Goal: Information Seeking & Learning: Learn about a topic

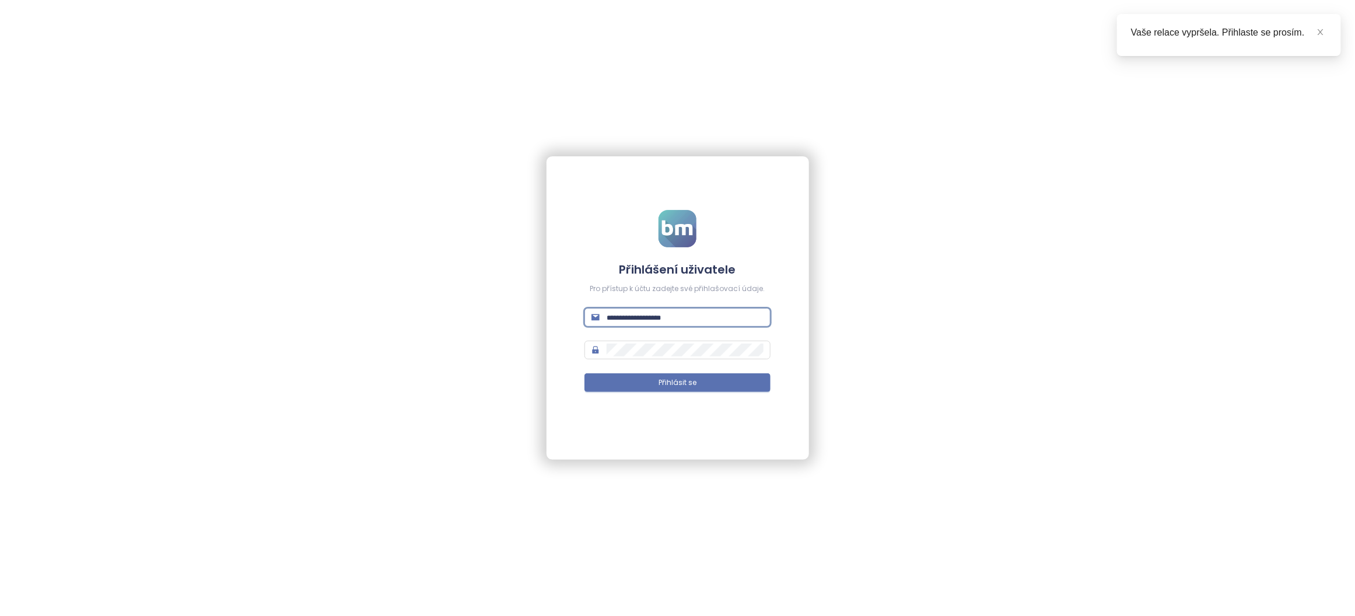
type input "**********"
click at [677, 383] on button "Přihlásit se" at bounding box center [677, 382] width 186 height 19
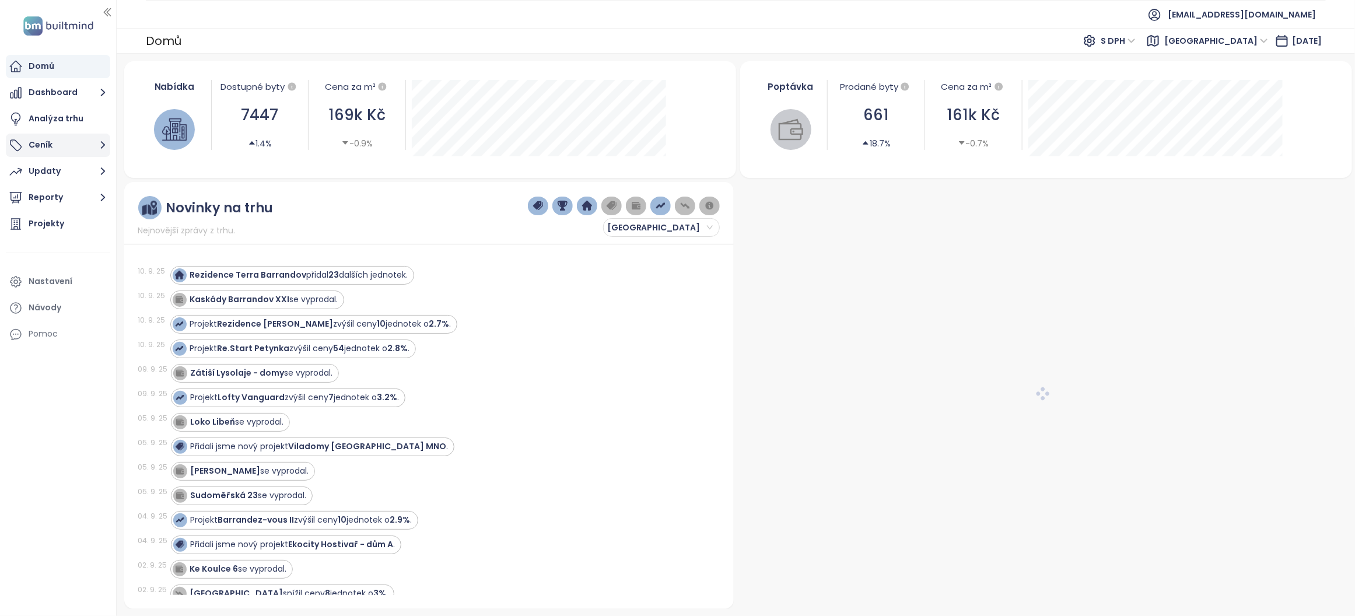
click at [55, 149] on button "Ceník" at bounding box center [58, 145] width 104 height 23
click at [48, 145] on button "Ceník" at bounding box center [58, 145] width 104 height 23
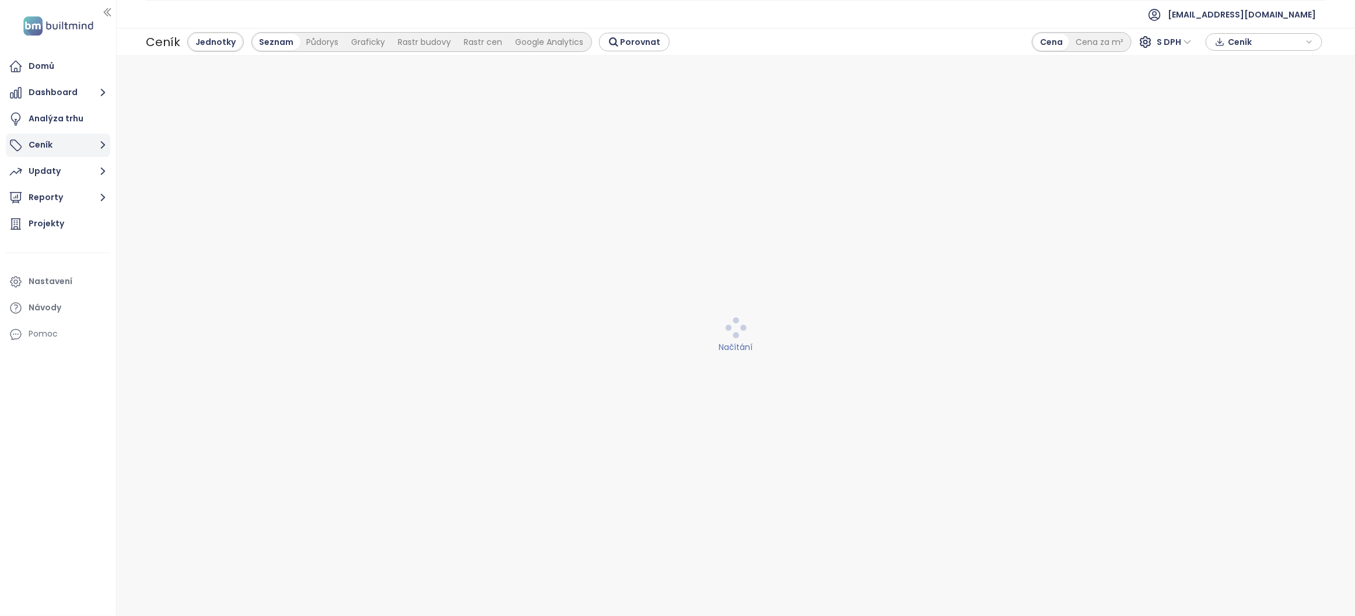
click at [99, 145] on icon "button" at bounding box center [103, 145] width 15 height 15
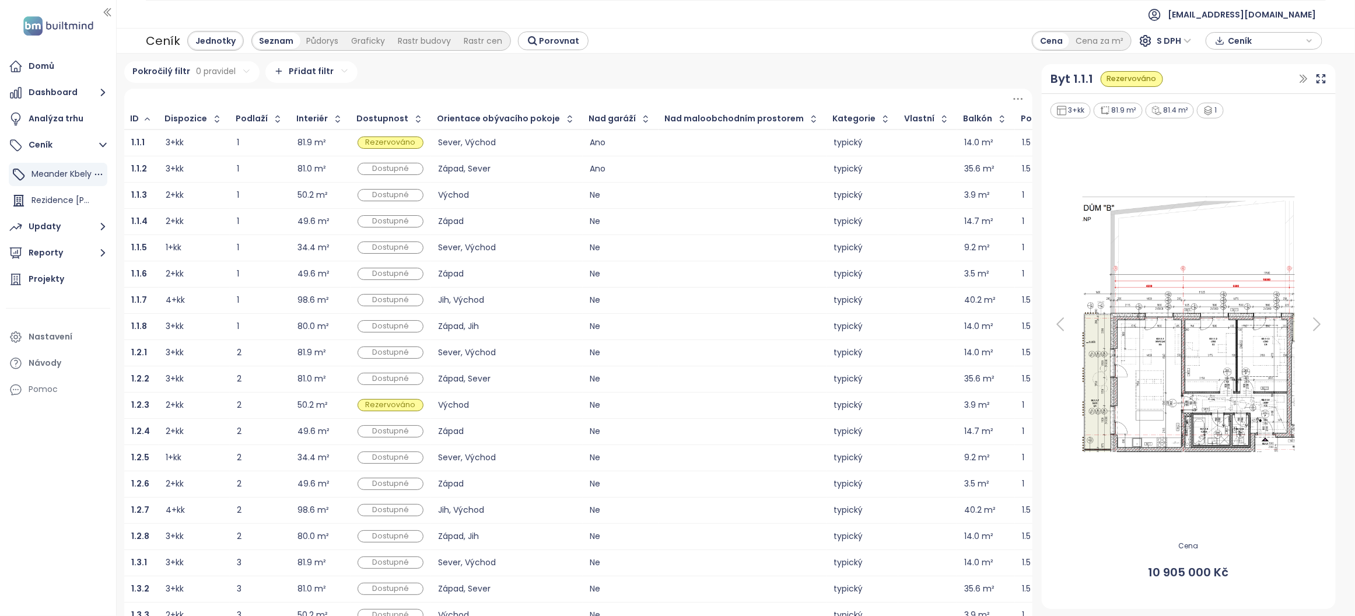
click at [53, 176] on span "Meander Kbely" at bounding box center [61, 174] width 60 height 12
click at [67, 228] on button "Updaty" at bounding box center [58, 226] width 104 height 23
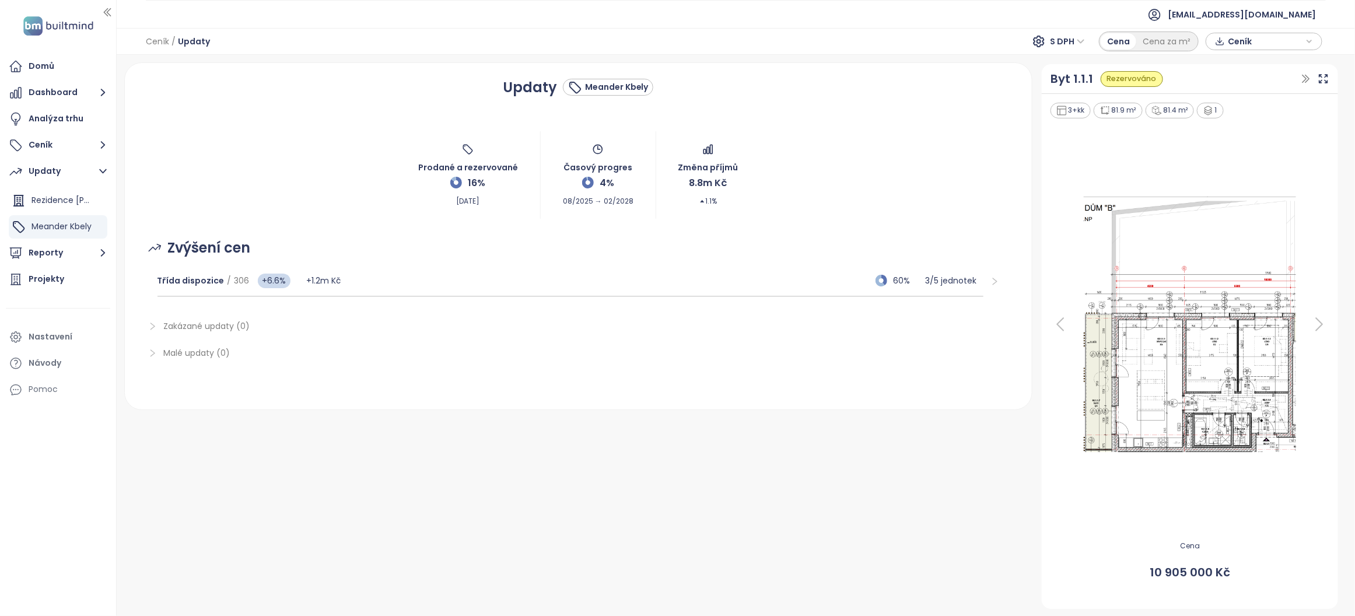
click at [990, 283] on icon "right" at bounding box center [994, 281] width 9 height 9
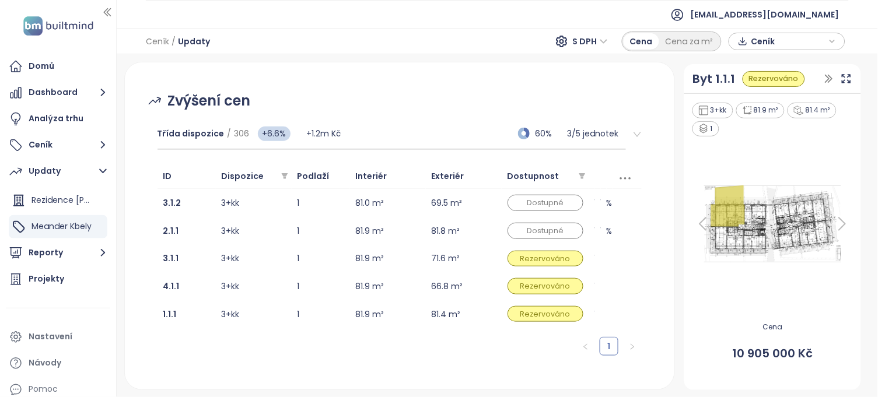
scroll to position [159, 0]
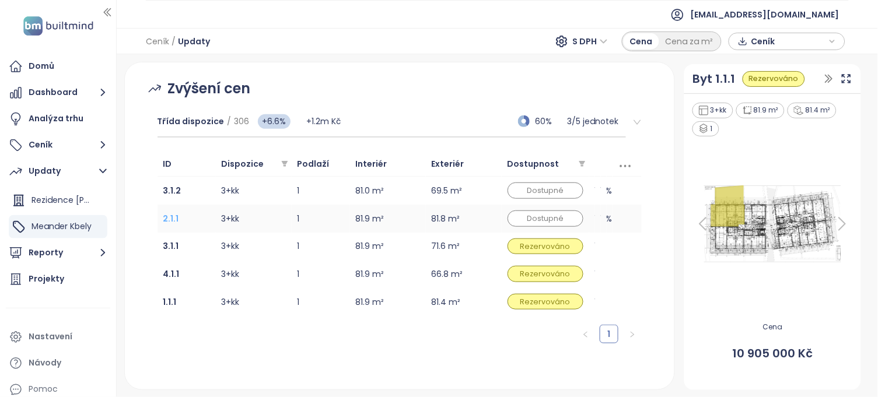
click at [170, 219] on b "2.1.1" at bounding box center [171, 219] width 16 height 12
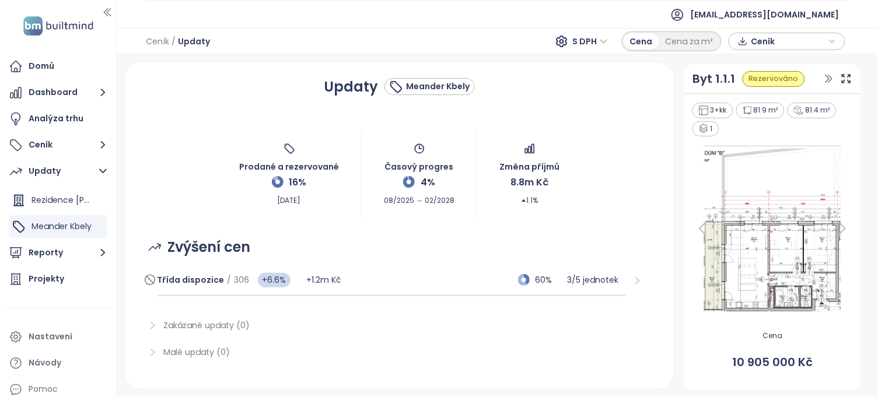
click at [306, 282] on span "+1.2m Kč" at bounding box center [323, 280] width 34 height 12
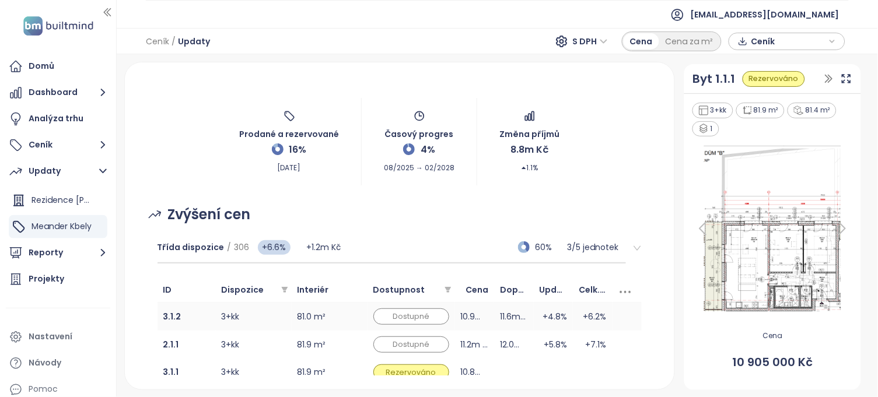
scroll to position [41, 0]
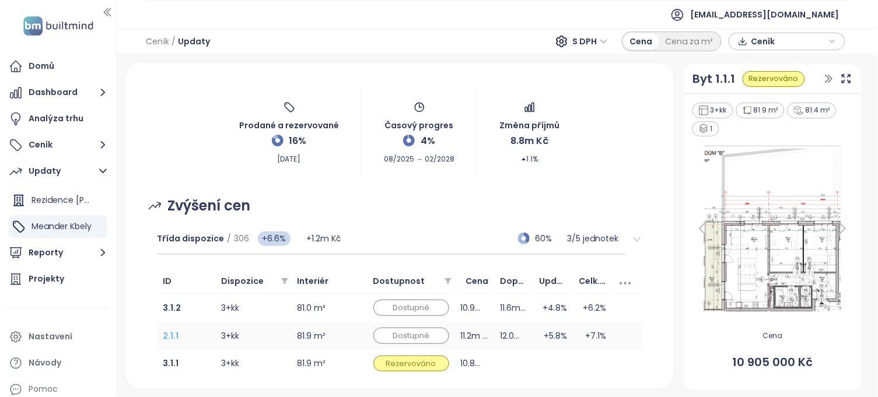
click at [166, 339] on b "2.1.1" at bounding box center [171, 336] width 16 height 12
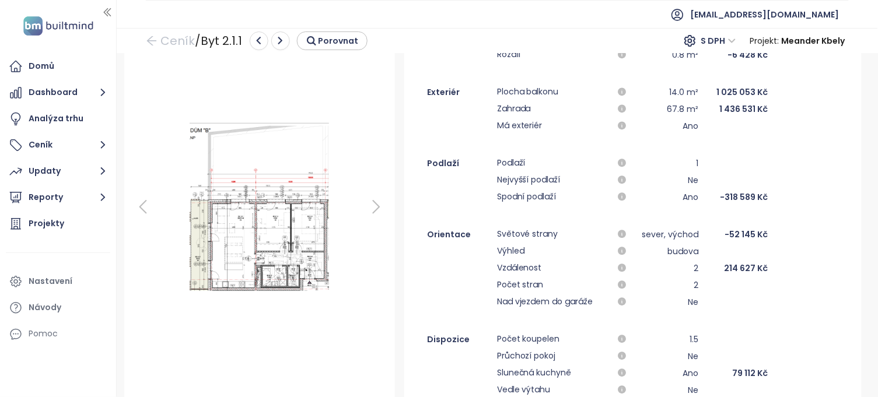
scroll to position [142, 0]
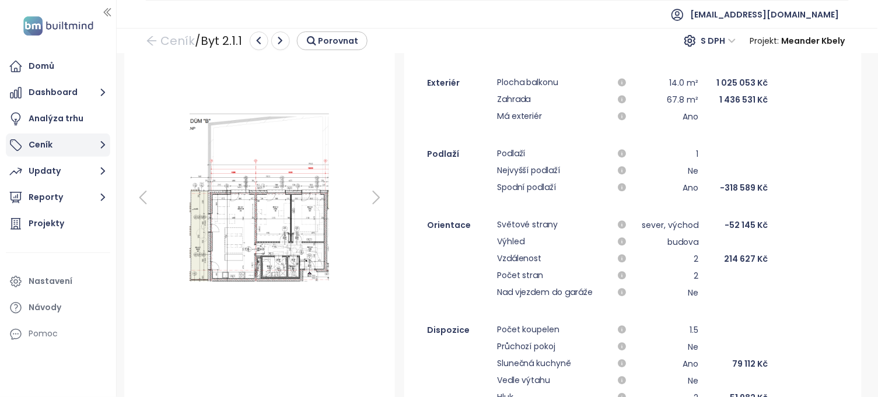
click at [45, 144] on button "Ceník" at bounding box center [58, 145] width 104 height 23
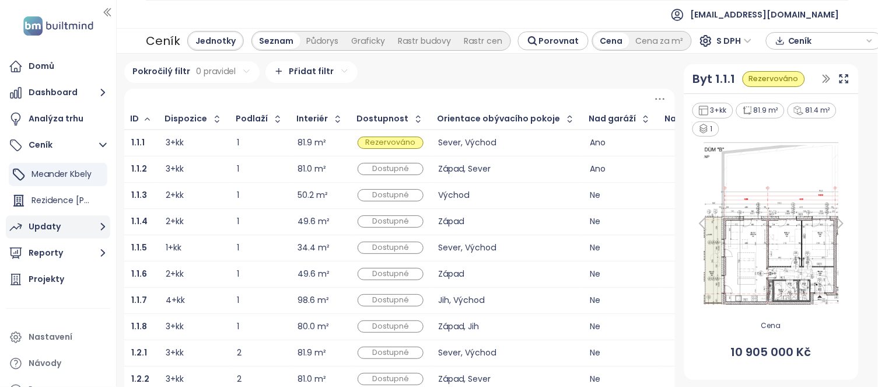
click at [49, 230] on div "Updaty" at bounding box center [45, 226] width 32 height 15
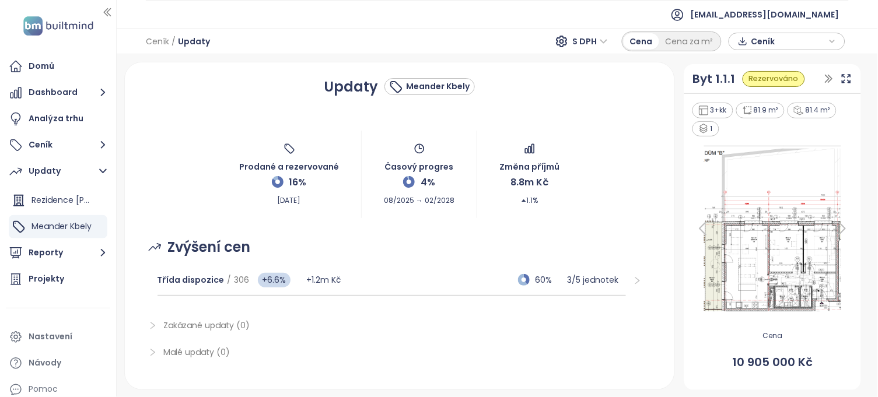
click at [633, 279] on icon "right" at bounding box center [637, 280] width 9 height 9
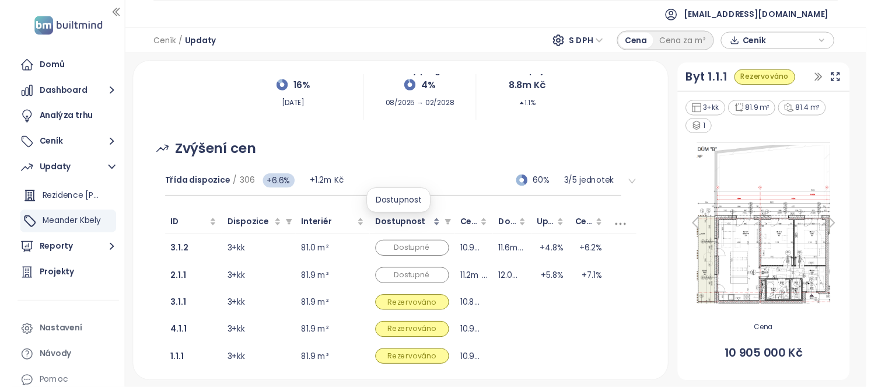
scroll to position [103, 0]
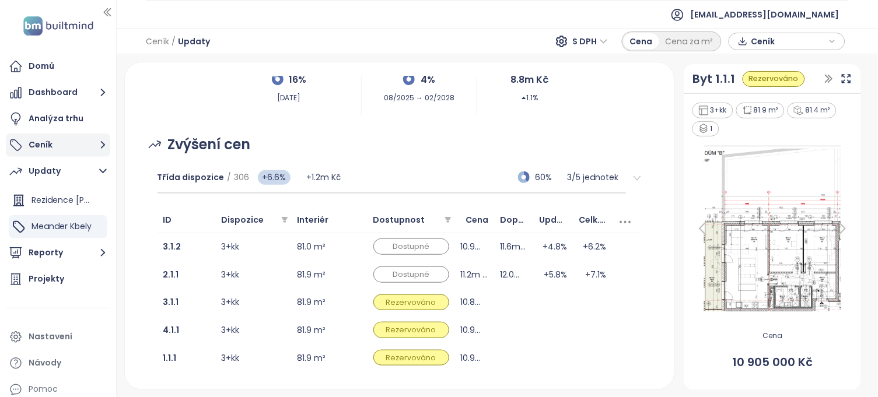
click at [53, 146] on button "Ceník" at bounding box center [58, 145] width 104 height 23
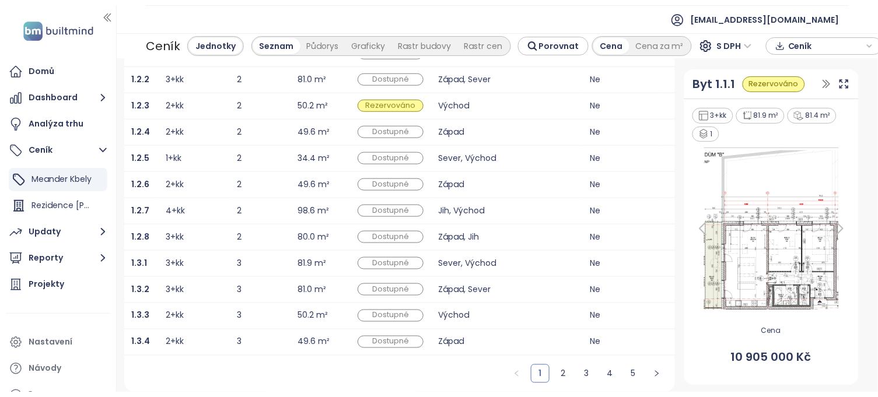
scroll to position [321, 0]
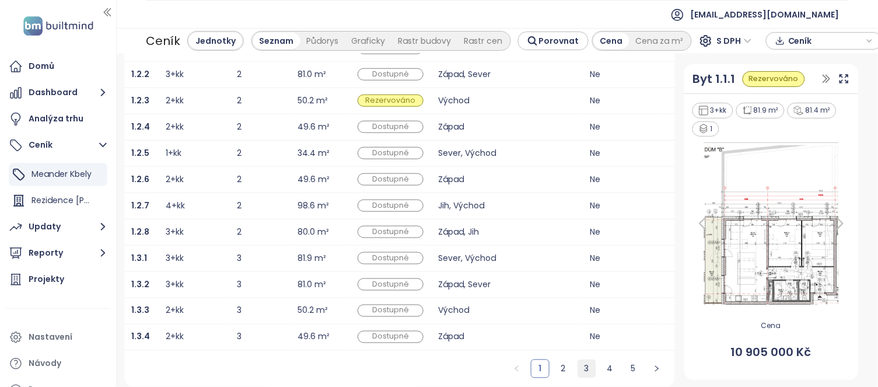
click at [578, 365] on link "3" at bounding box center [586, 368] width 17 height 17
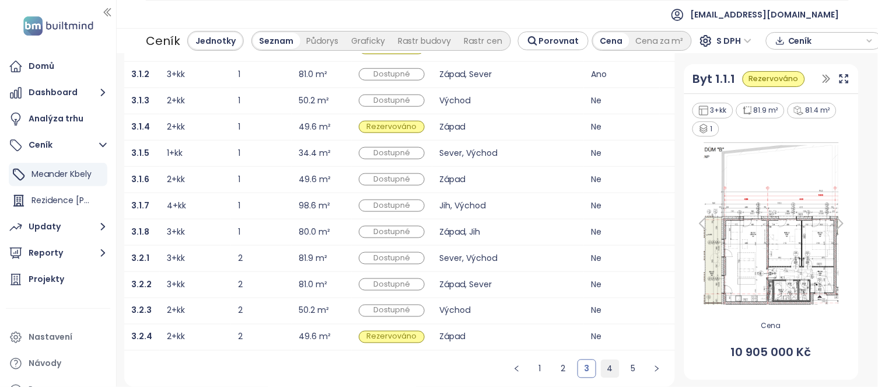
click at [601, 365] on link "4" at bounding box center [609, 368] width 17 height 17
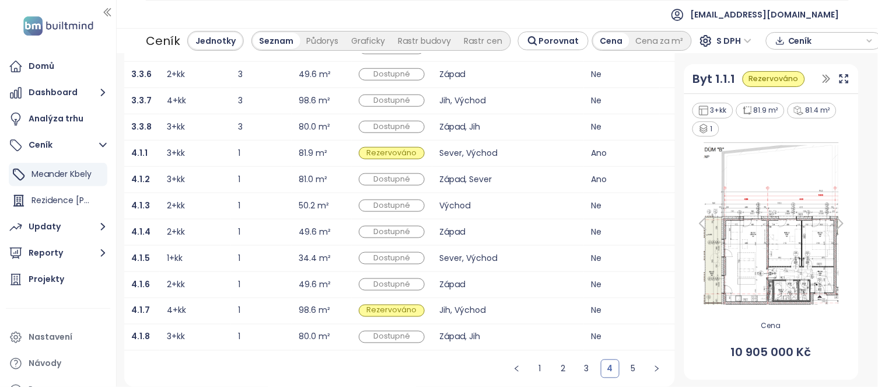
click at [166, 166] on td "3+kk" at bounding box center [195, 179] width 71 height 26
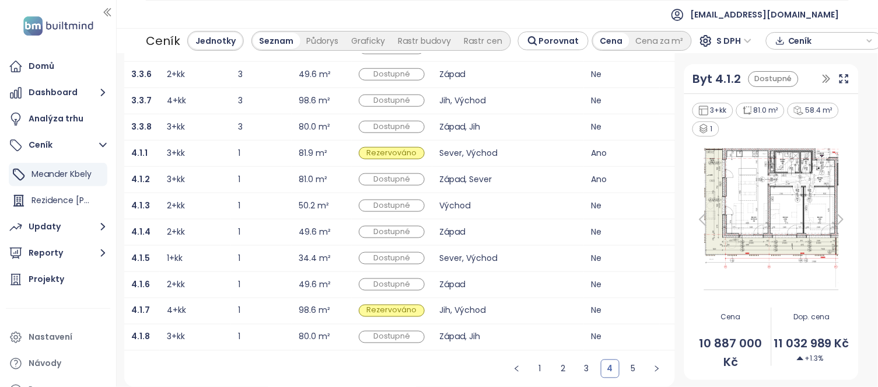
click at [151, 173] on div "4.1.2" at bounding box center [141, 180] width 21 height 14
click at [138, 173] on b "4.1.2" at bounding box center [140, 179] width 19 height 12
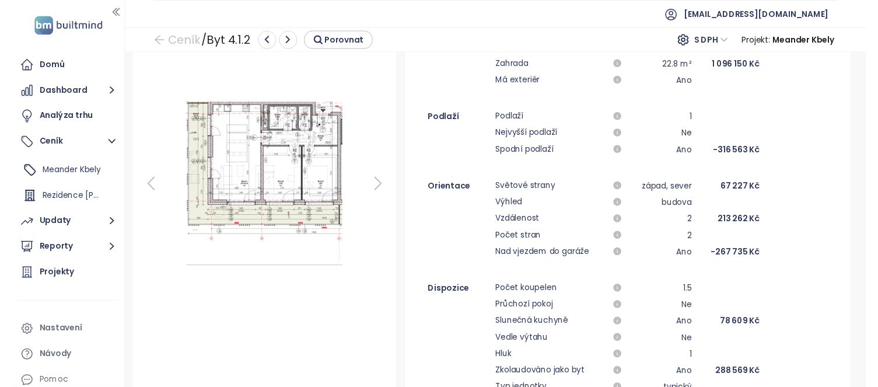
scroll to position [149, 0]
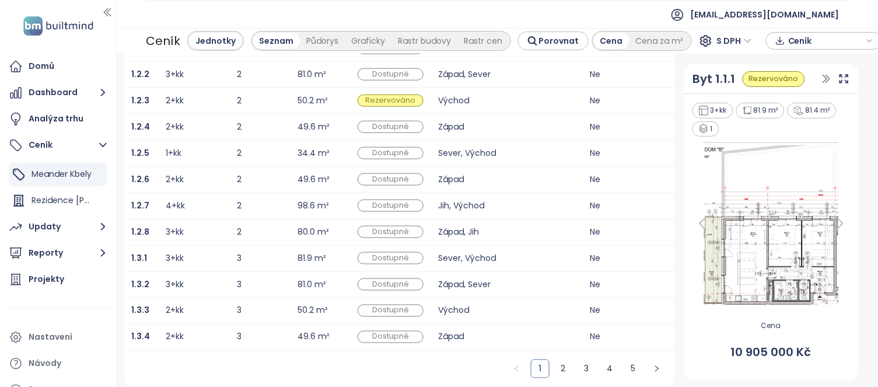
scroll to position [321, 0]
click at [555, 368] on link "2" at bounding box center [563, 368] width 17 height 17
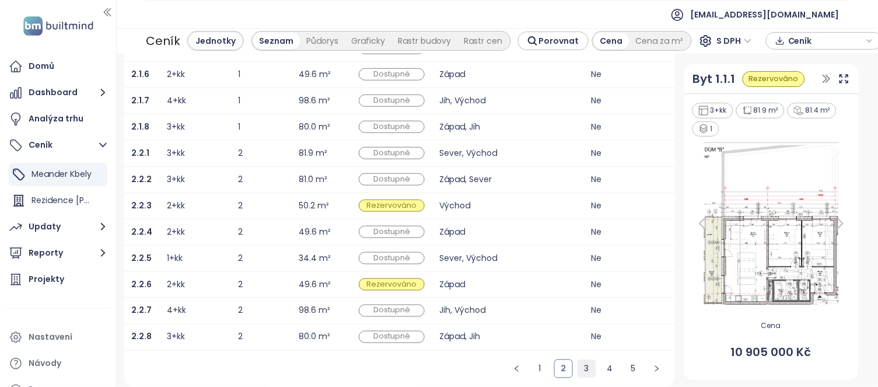
click at [578, 368] on link "3" at bounding box center [586, 368] width 17 height 17
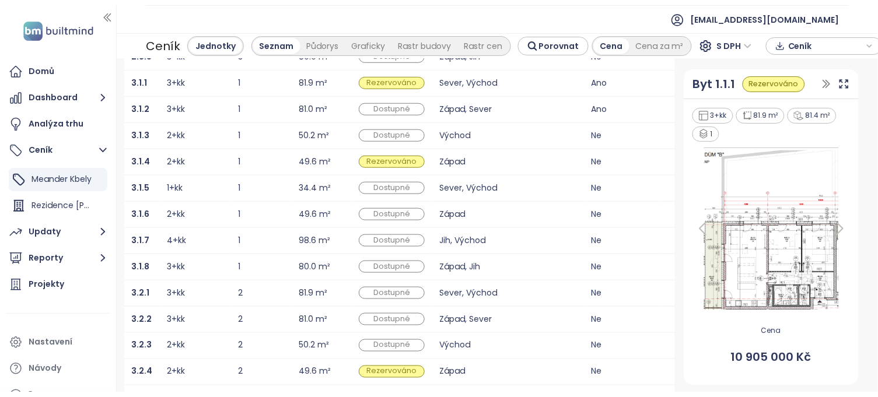
scroll to position [262, 0]
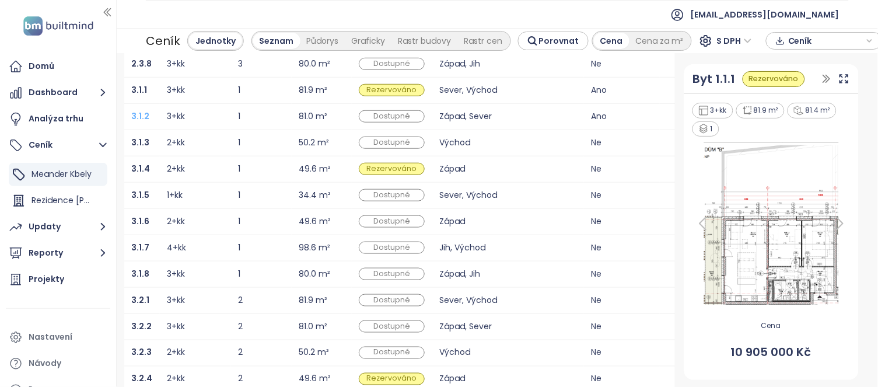
click at [145, 119] on b "3.1.2" at bounding box center [140, 116] width 18 height 12
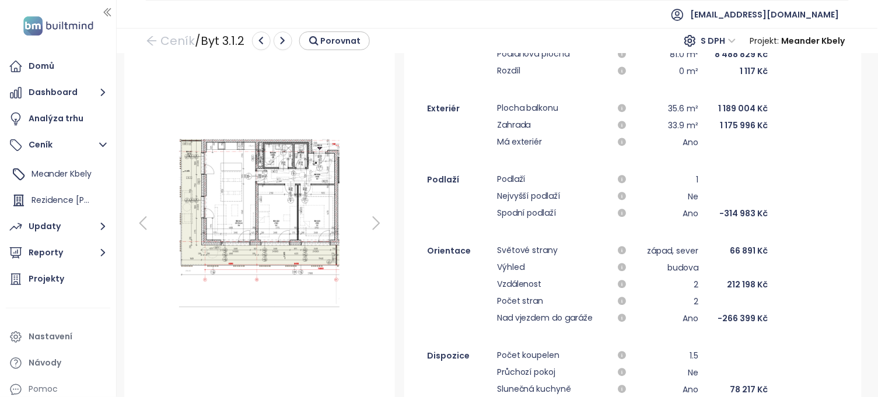
scroll to position [118, 0]
click at [271, 295] on img at bounding box center [259, 221] width 186 height 175
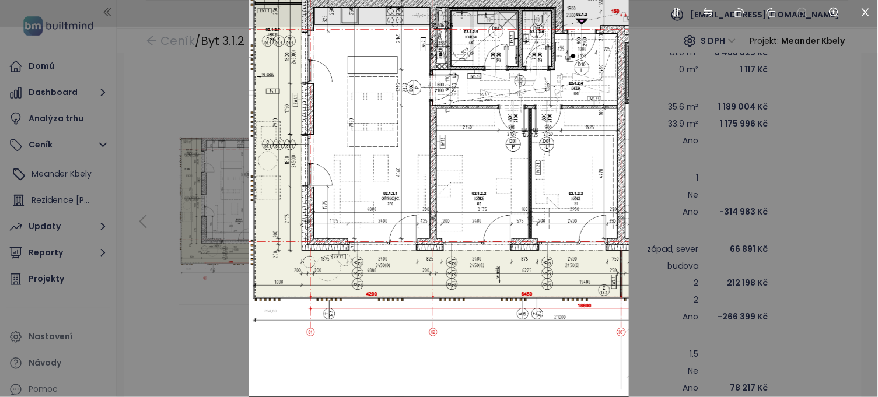
scroll to position [0, 0]
click at [864, 15] on icon "close" at bounding box center [866, 13] width 8 height 8
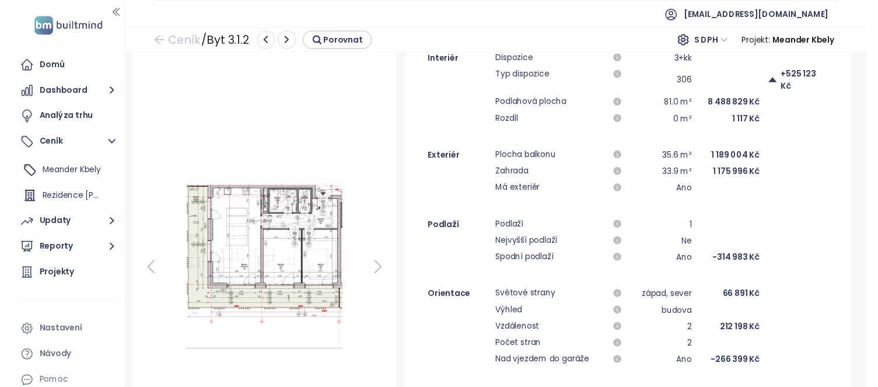
scroll to position [61, 0]
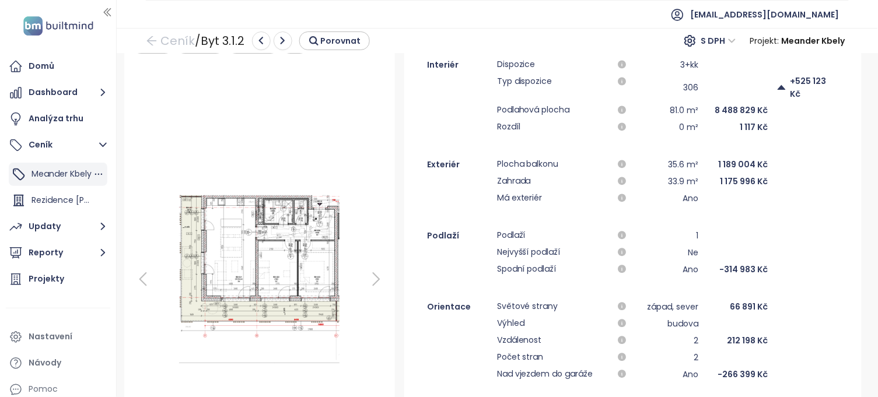
click at [55, 173] on span "Meander Kbely" at bounding box center [61, 174] width 60 height 12
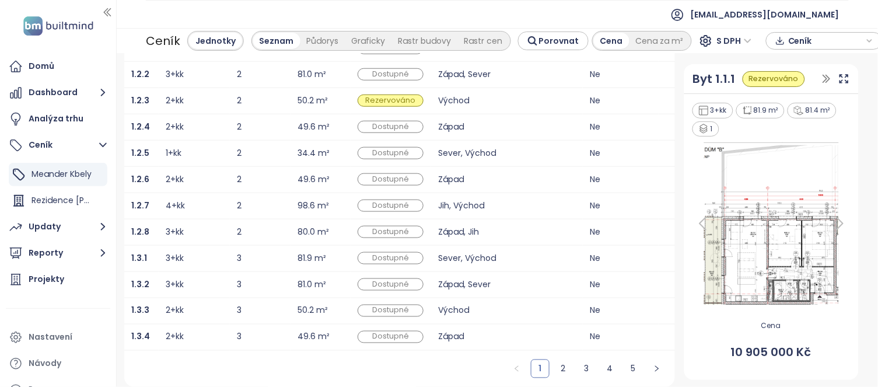
scroll to position [321, 0]
click at [578, 366] on link "3" at bounding box center [586, 368] width 17 height 17
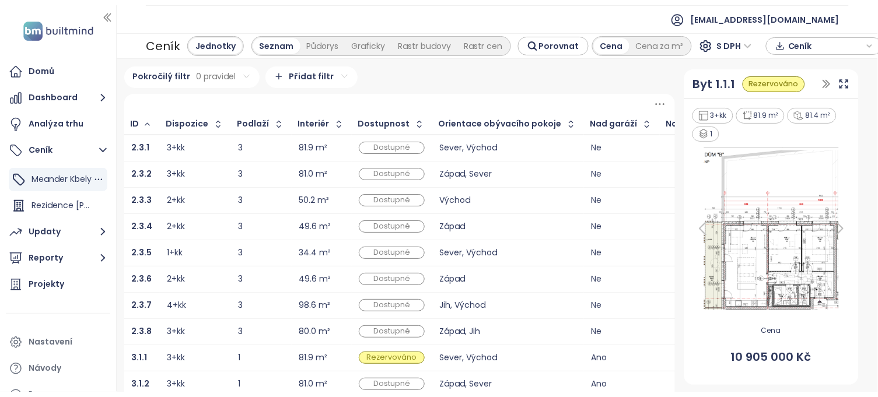
scroll to position [0, 0]
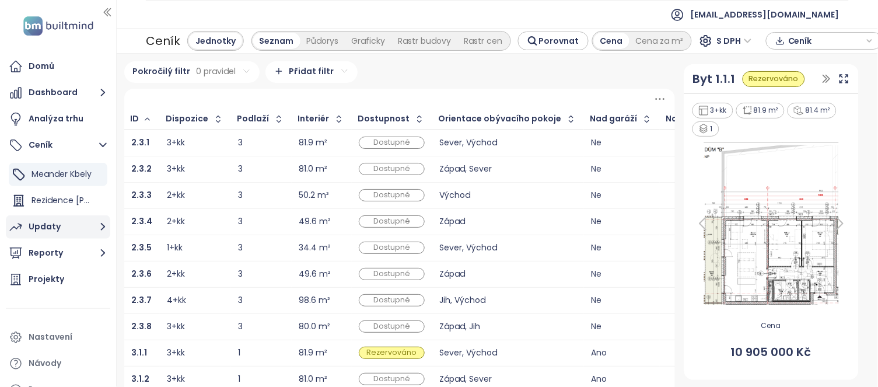
click at [48, 227] on div "Updaty" at bounding box center [45, 226] width 32 height 15
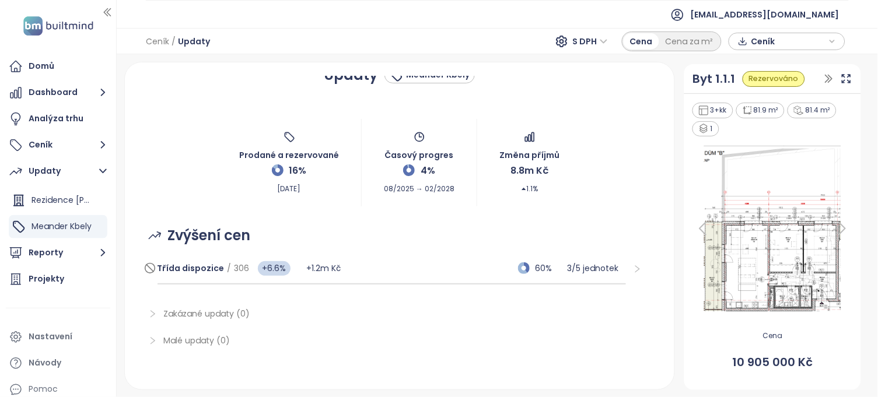
scroll to position [13, 0]
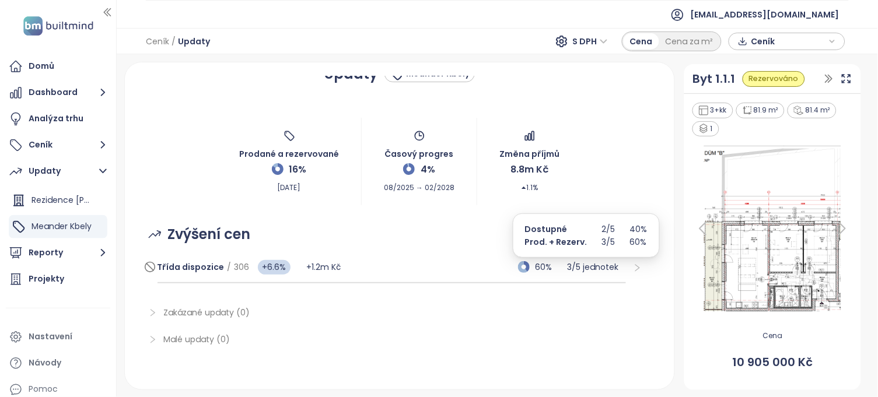
click at [608, 269] on p "3 / 5 jednotek" at bounding box center [597, 267] width 58 height 13
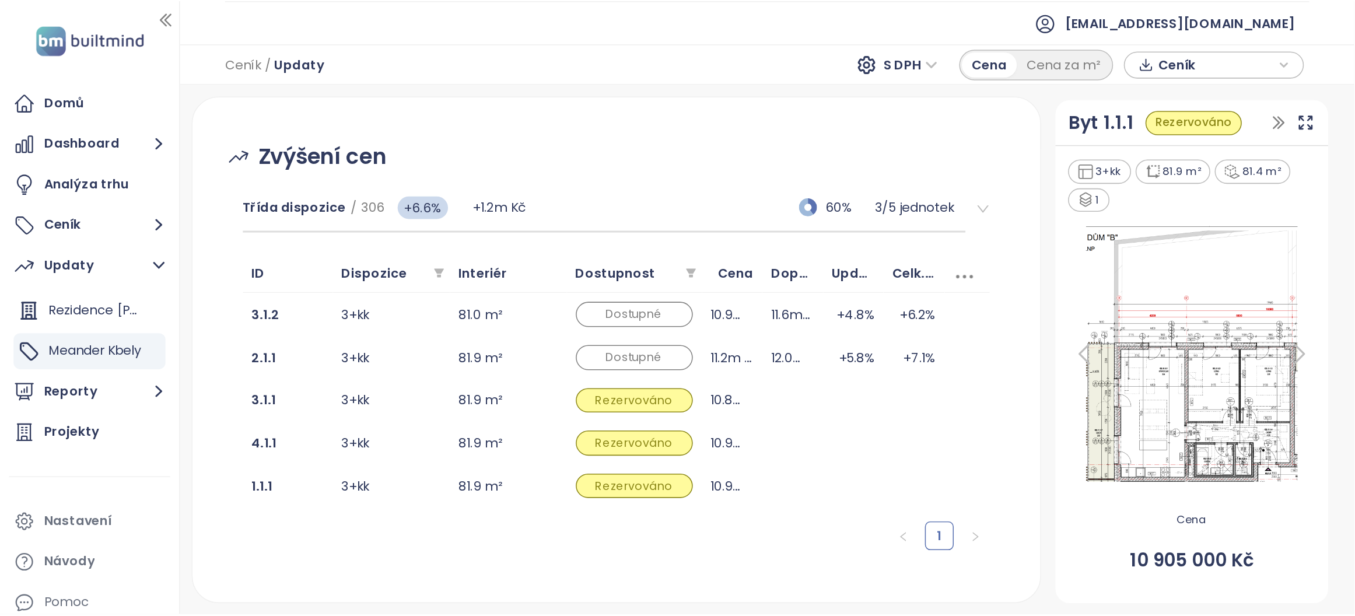
scroll to position [20, 0]
